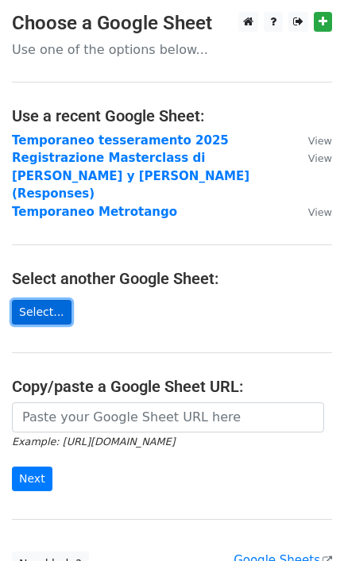
click at [41, 300] on link "Select..." at bounding box center [42, 312] width 60 height 25
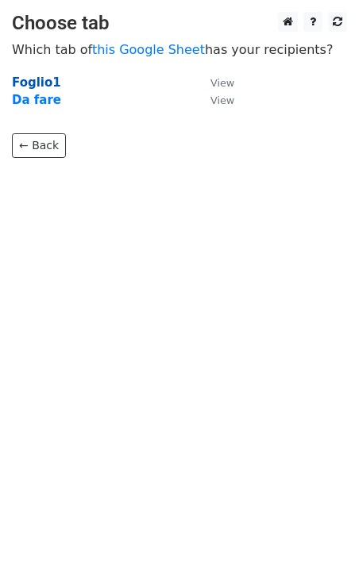
click at [17, 78] on strong "Foglio1" at bounding box center [36, 82] width 49 height 14
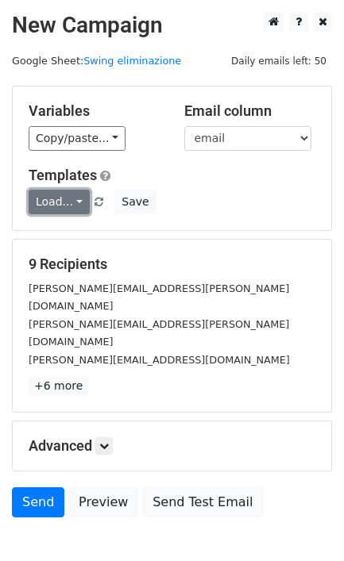
click at [51, 208] on link "Load..." at bounding box center [59, 202] width 61 height 25
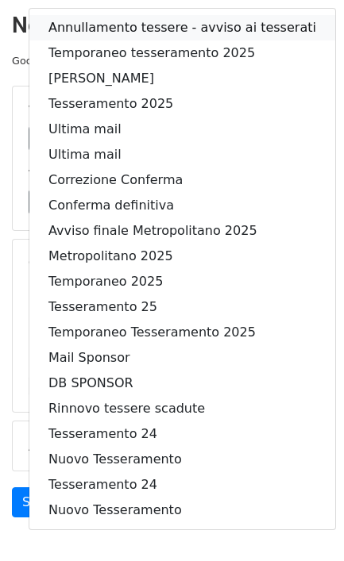
click at [165, 29] on link "Annullamento tessere - avviso ai tesserati" at bounding box center [182, 27] width 306 height 25
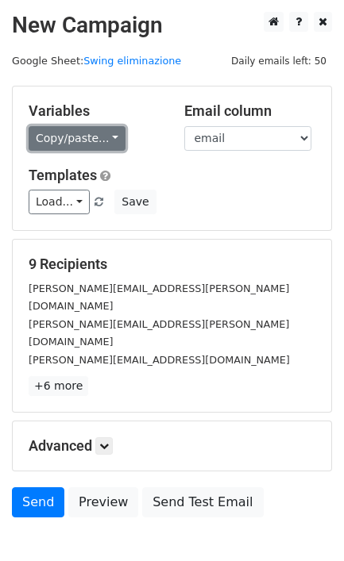
click at [65, 144] on link "Copy/paste..." at bounding box center [77, 138] width 97 height 25
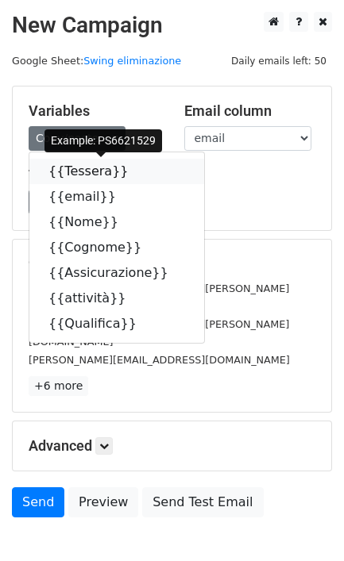
click at [71, 167] on link "{{Tessera}}" at bounding box center [116, 171] width 175 height 25
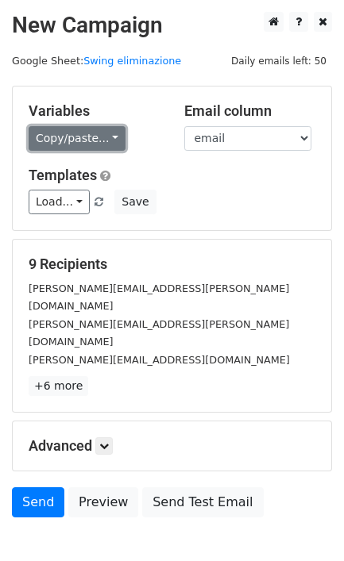
click at [101, 135] on link "Copy/paste..." at bounding box center [77, 138] width 97 height 25
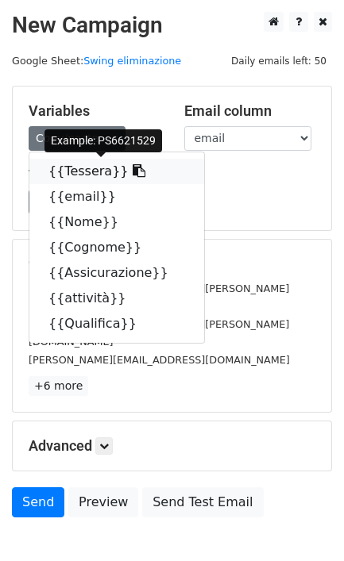
click at [83, 164] on link "{{Tessera}}" at bounding box center [116, 171] width 175 height 25
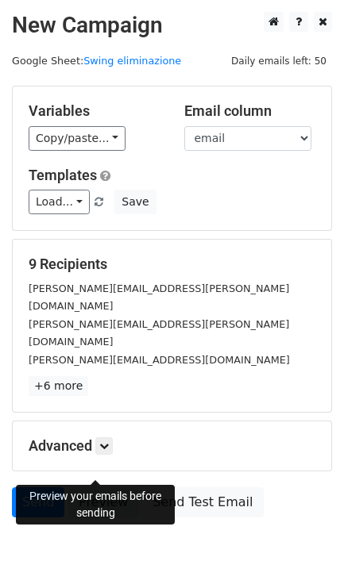
click at [87, 488] on link "Preview" at bounding box center [103, 503] width 70 height 30
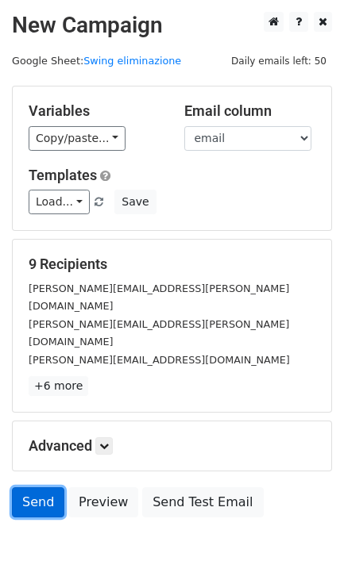
click at [21, 488] on link "Send" at bounding box center [38, 503] width 52 height 30
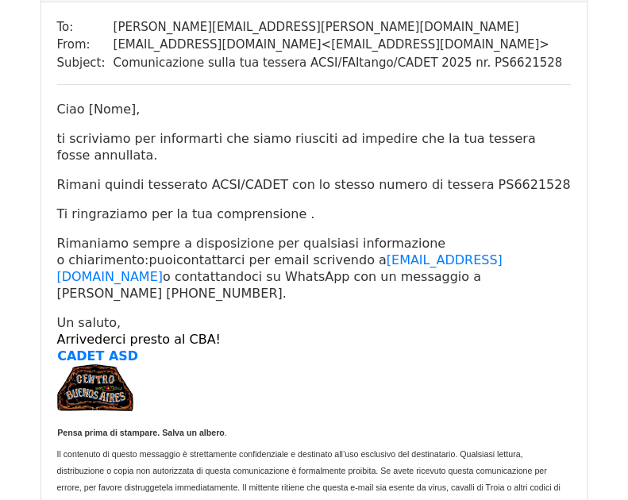
scroll to position [794, 0]
